Goal: Find specific page/section: Find specific page/section

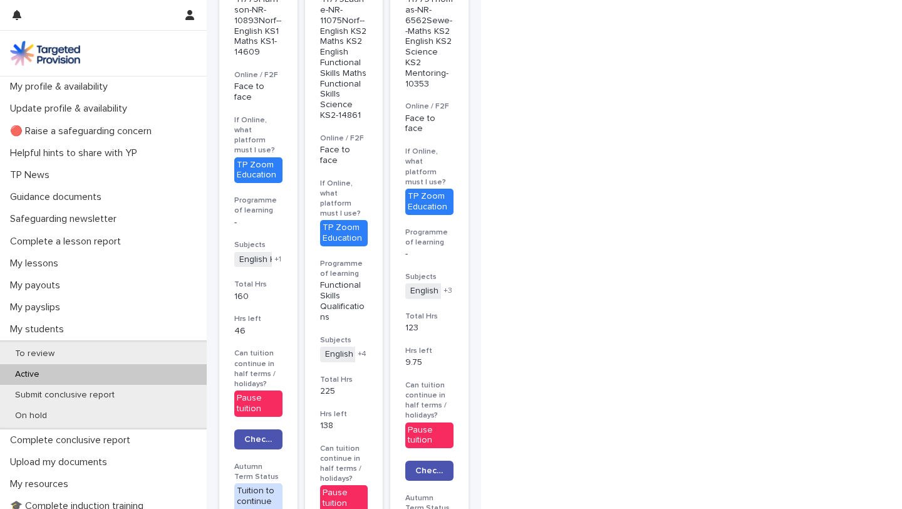
scroll to position [585, 0]
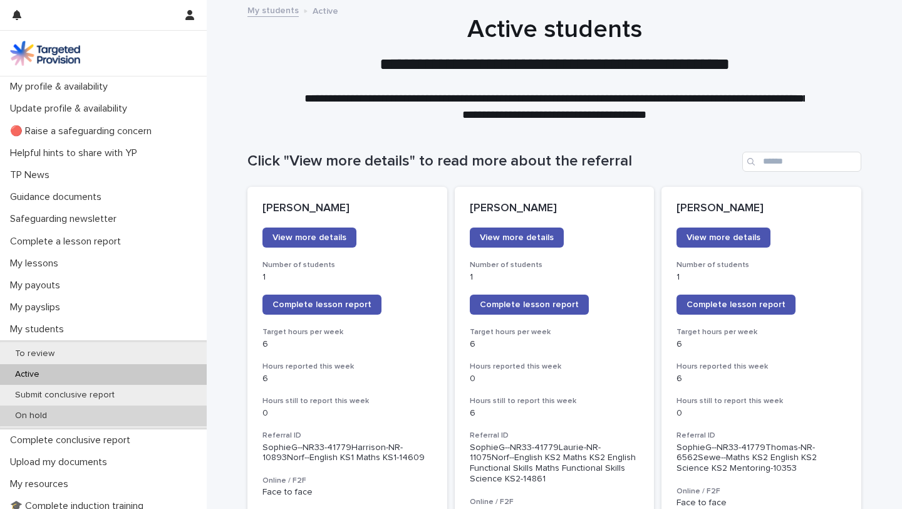
click at [146, 418] on div "On hold" at bounding box center [103, 415] width 207 height 21
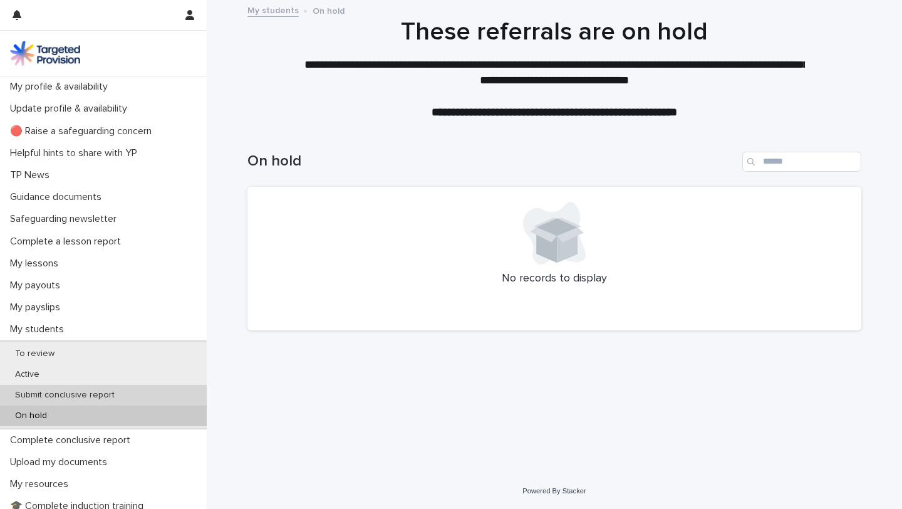
click at [162, 390] on div "Submit conclusive report" at bounding box center [103, 395] width 207 height 21
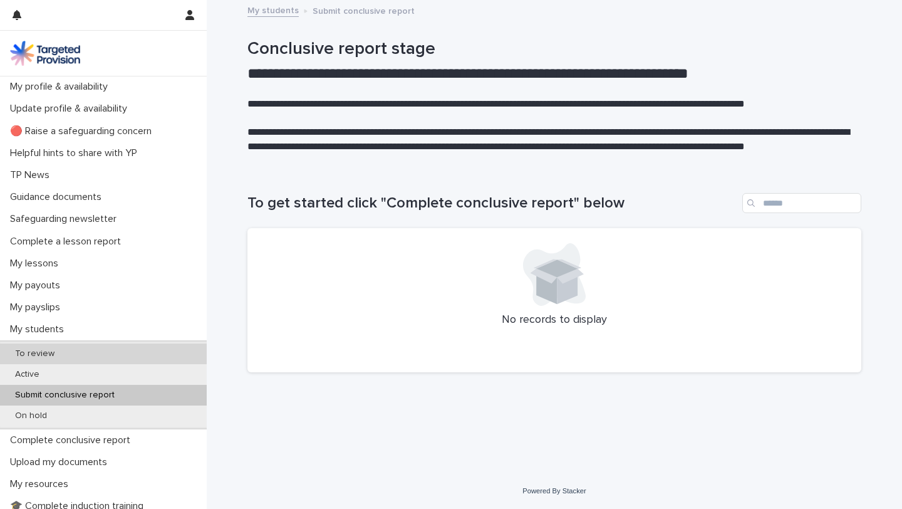
click at [162, 346] on div "To review" at bounding box center [103, 353] width 207 height 21
